Goal: Task Accomplishment & Management: Complete application form

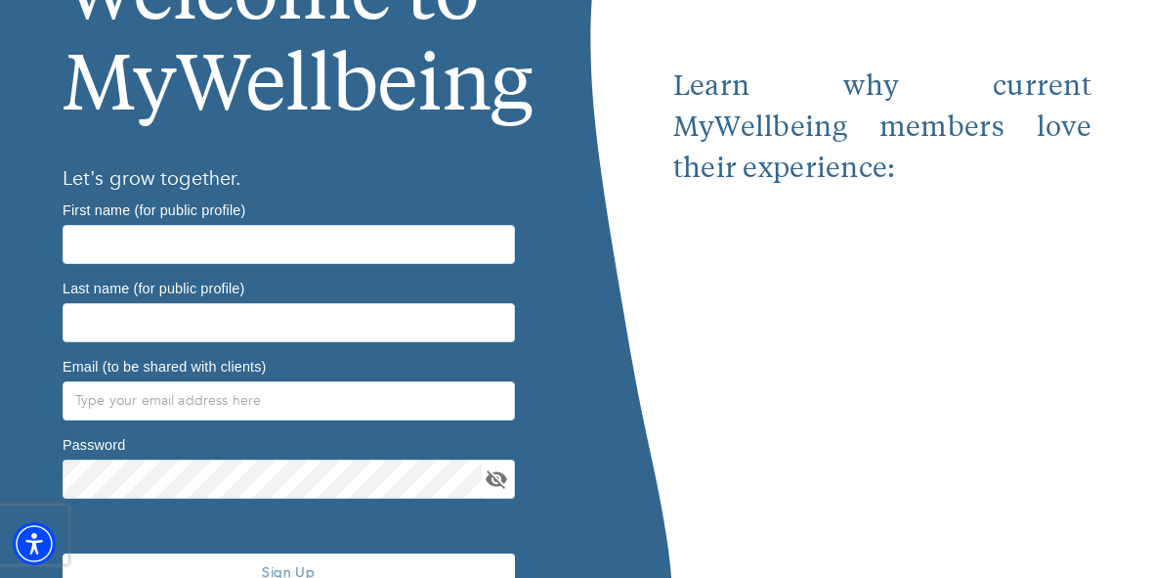
scroll to position [275, 0]
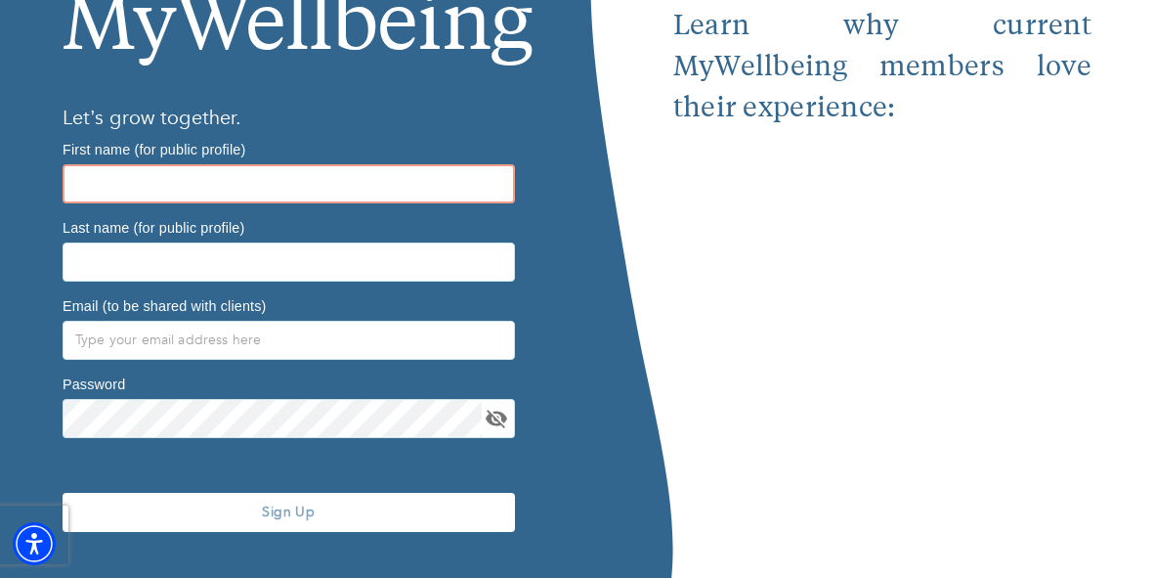
click at [354, 167] on input "text" at bounding box center [289, 183] width 452 height 39
type input "[PERSON_NAME]"
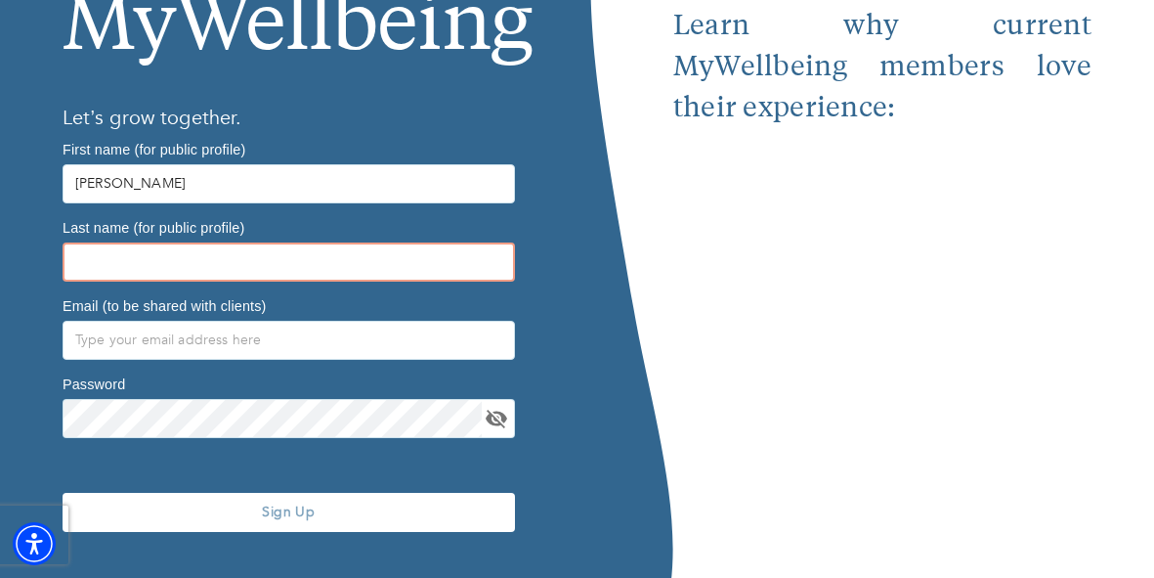
click at [339, 258] on input "text" at bounding box center [289, 261] width 452 height 39
type input "a"
type input "w"
type input "Warde"
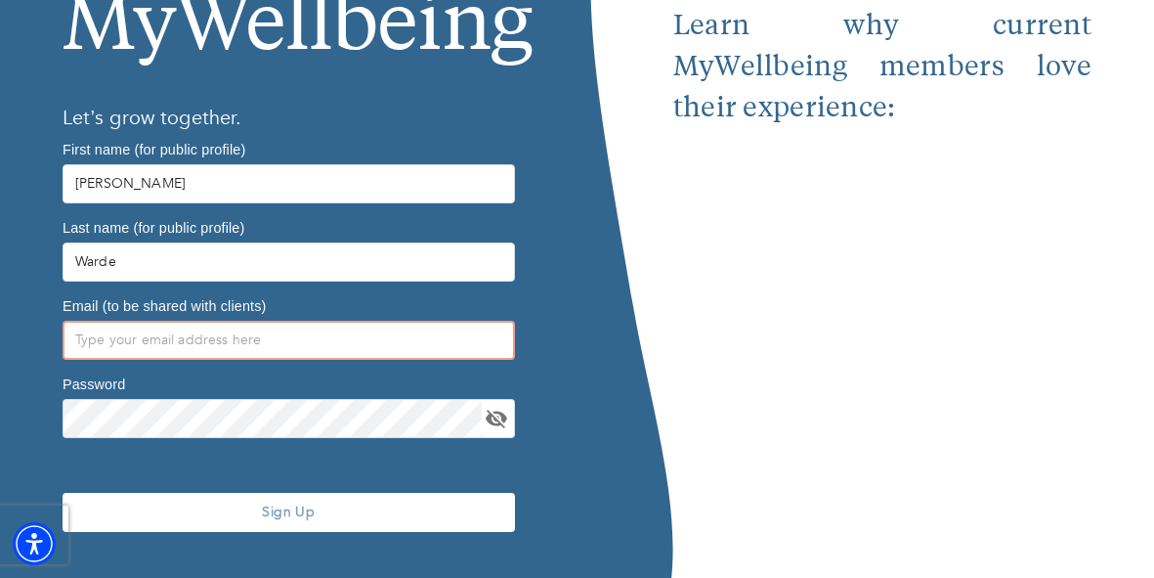
click at [287, 336] on input "text" at bounding box center [289, 340] width 452 height 39
type input "[PERSON_NAME][EMAIL_ADDRESS][DOMAIN_NAME]"
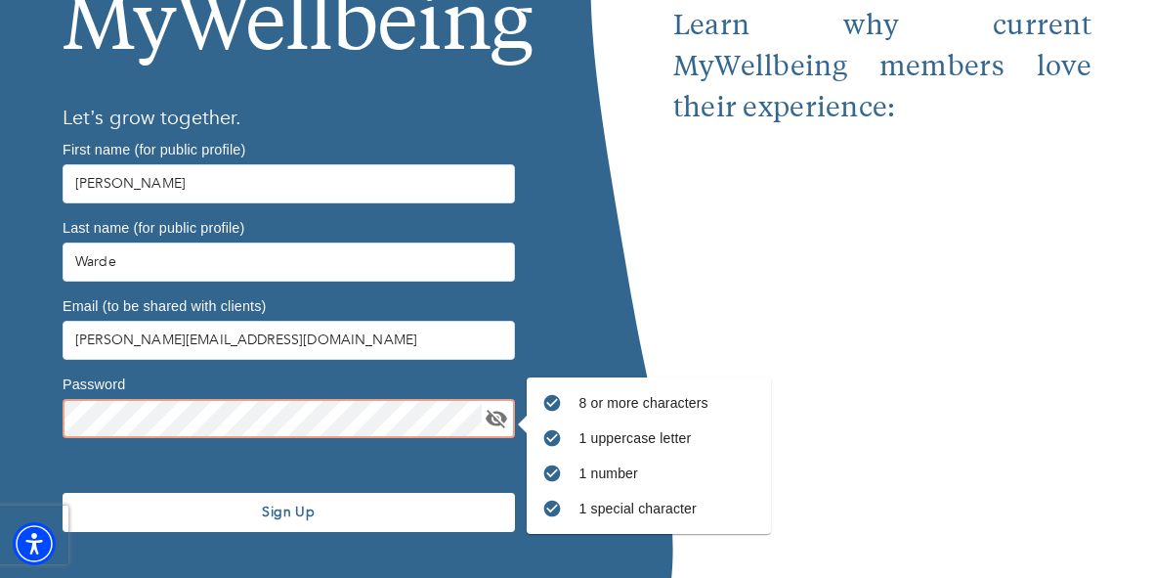
click at [499, 421] on icon "toggle password visibility" at bounding box center [496, 418] width 21 height 19
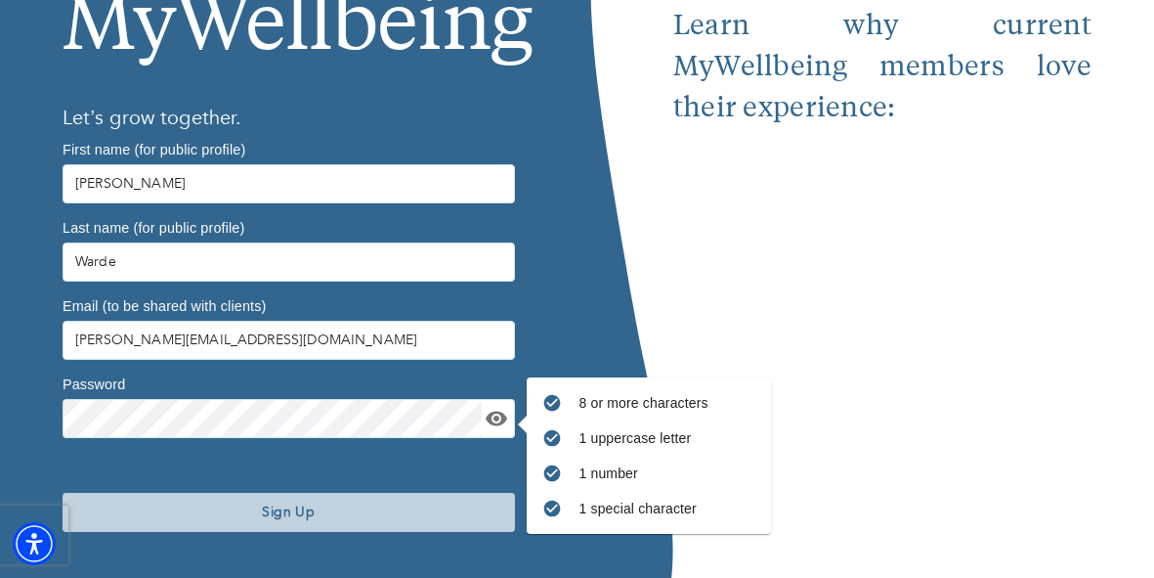
click at [389, 508] on span "Sign Up" at bounding box center [288, 511] width 437 height 19
